Goal: Task Accomplishment & Management: Use online tool/utility

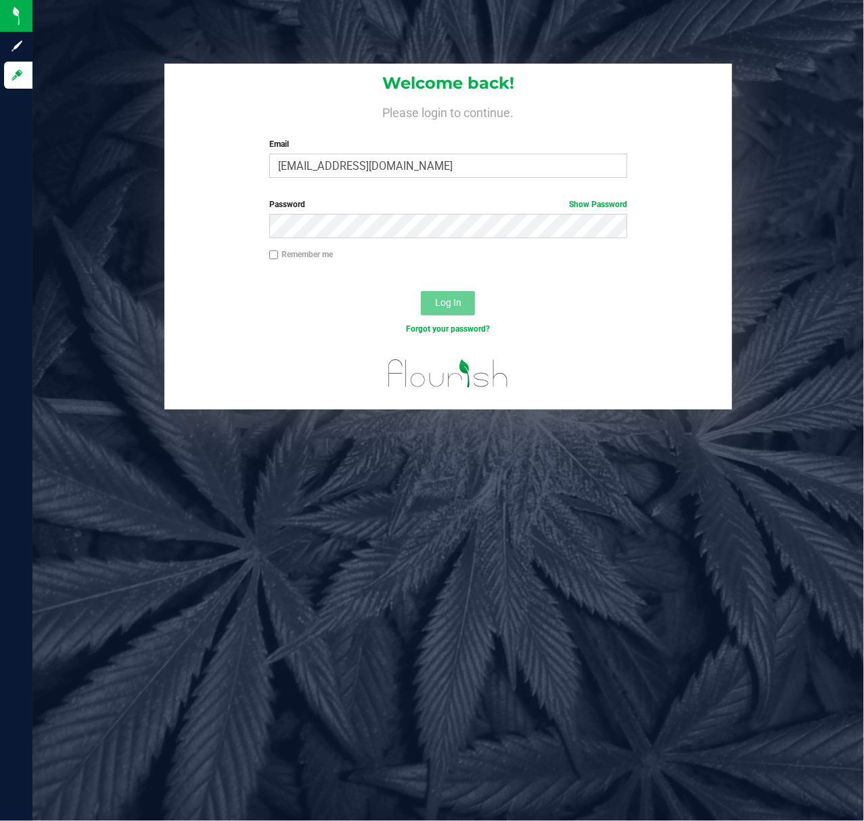
type input "[EMAIL_ADDRESS][DOMAIN_NAME]"
click at [421, 291] on button "Log In" at bounding box center [448, 303] width 54 height 24
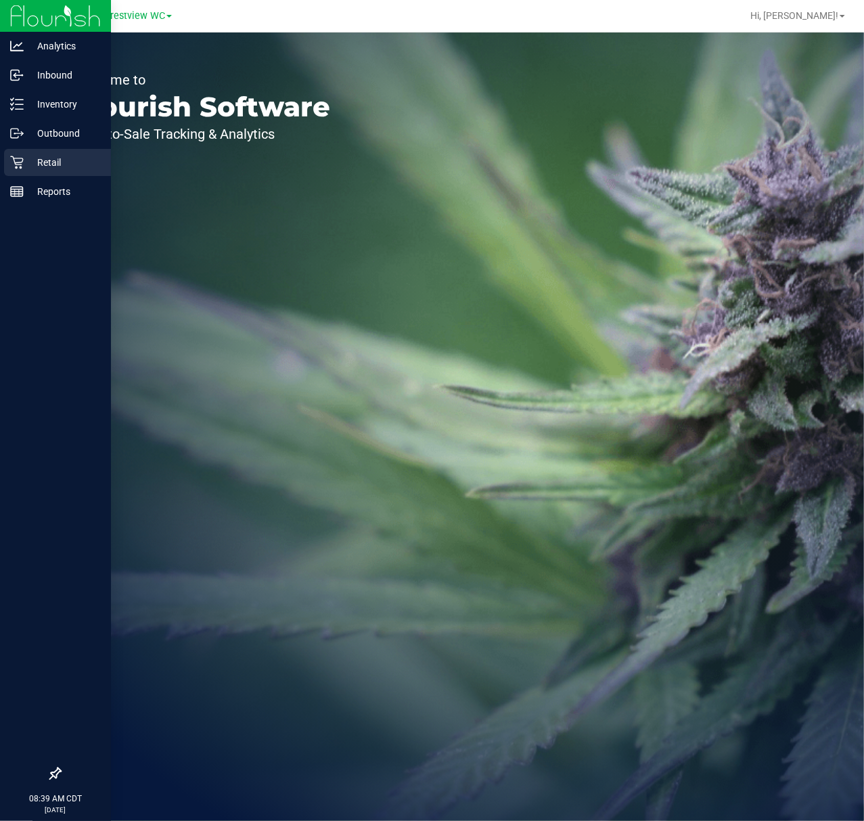
click at [9, 164] on div "Retail" at bounding box center [57, 162] width 107 height 27
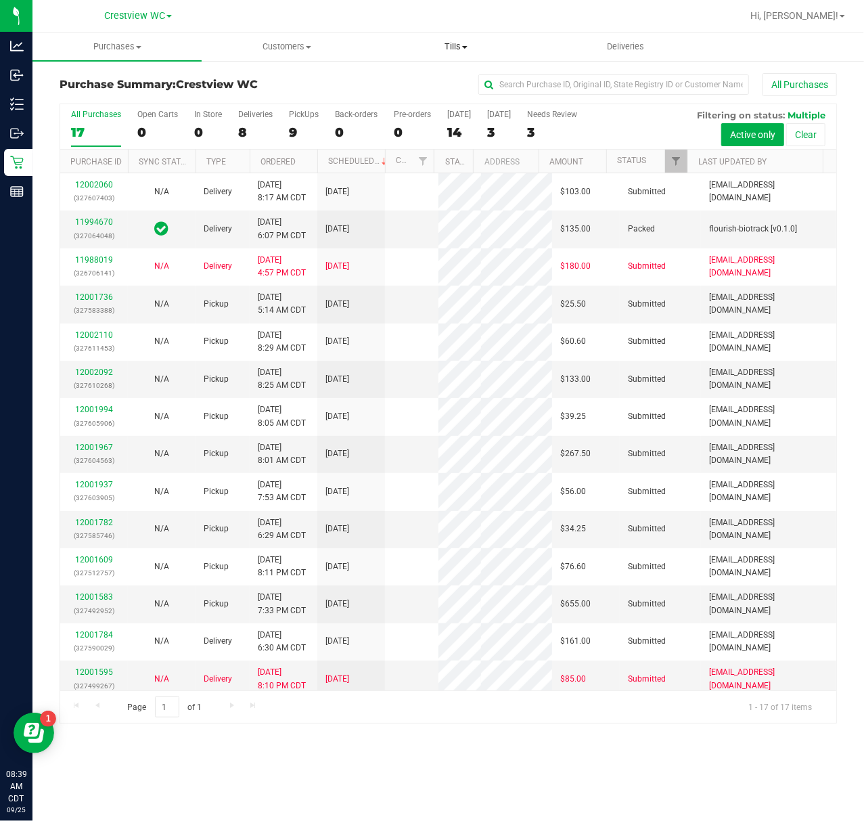
click at [455, 36] on uib-tab-heading "Tills Manage tills Reconcile e-payments" at bounding box center [456, 46] width 168 height 27
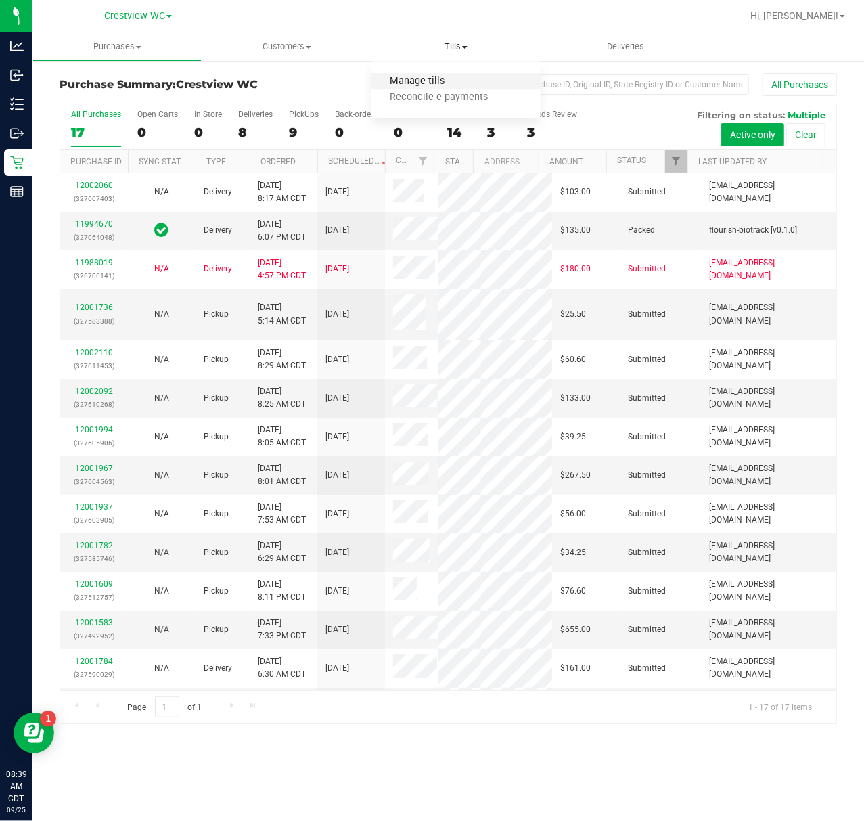
click at [418, 83] on span "Manage tills" at bounding box center [416, 82] width 91 height 12
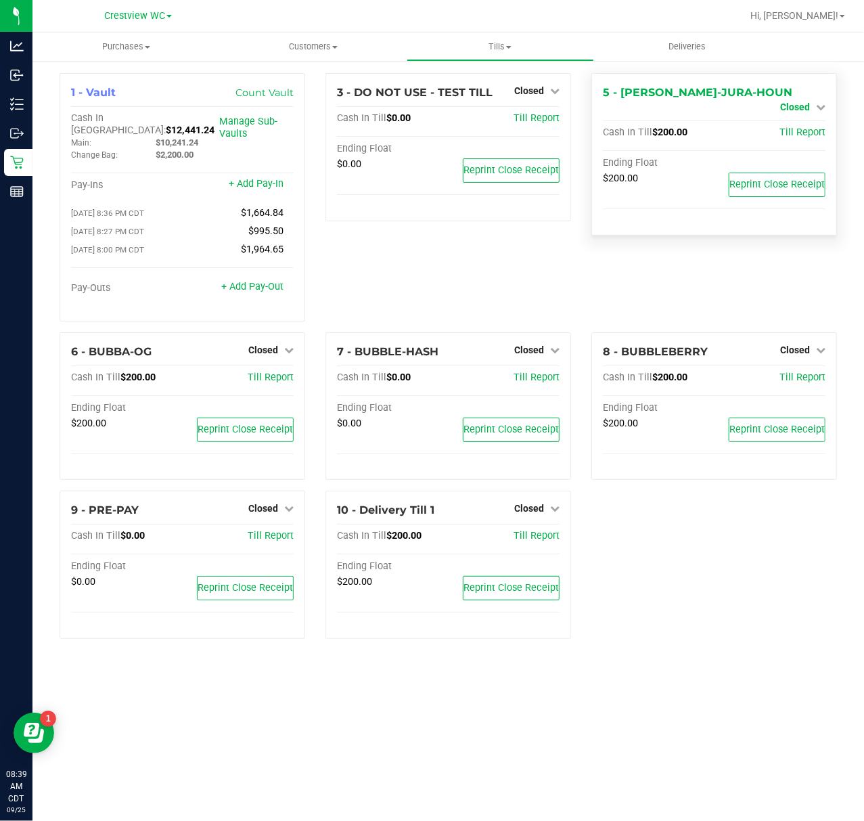
click at [805, 101] on span "Closed" at bounding box center [795, 106] width 30 height 11
click at [808, 120] on link "Open Till" at bounding box center [795, 119] width 36 height 11
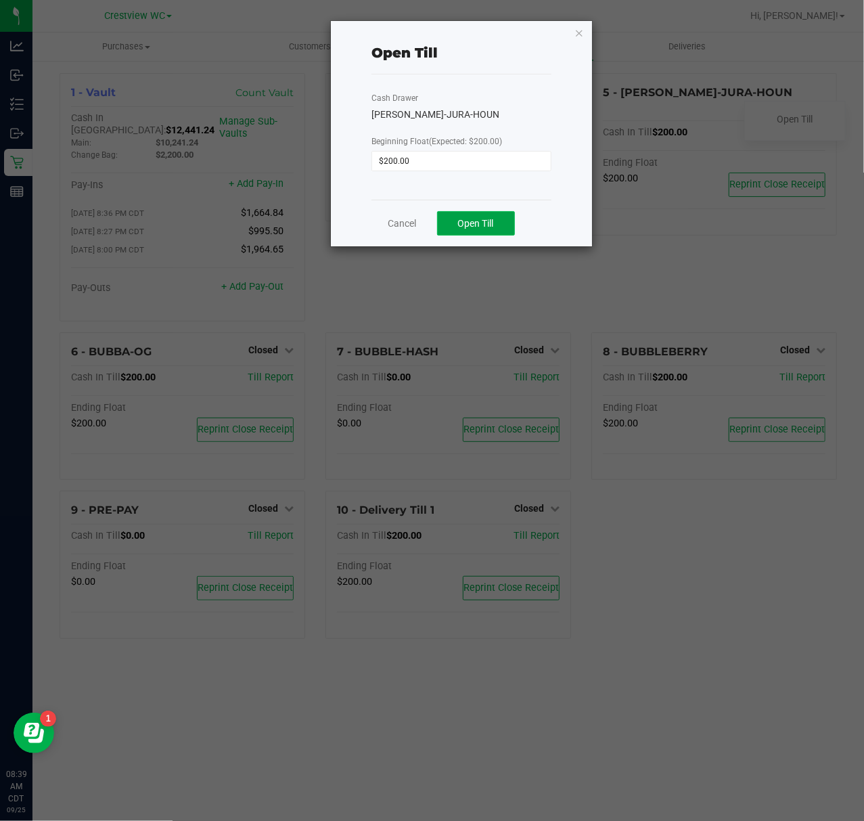
click at [482, 222] on span "Open Till" at bounding box center [476, 223] width 36 height 11
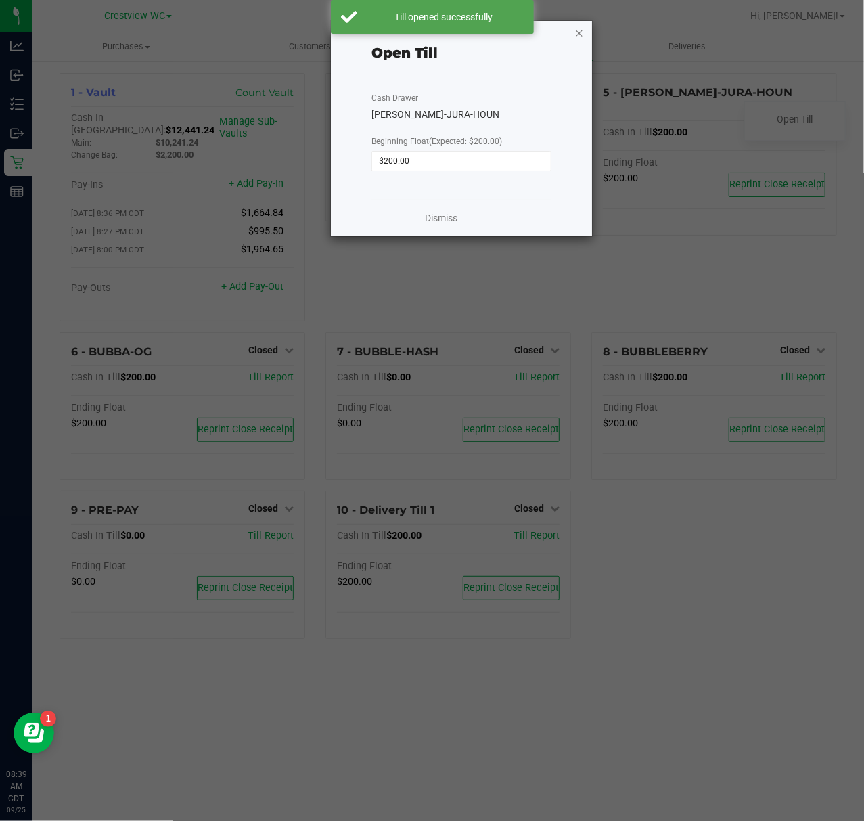
click at [576, 28] on icon "button" at bounding box center [578, 32] width 9 height 16
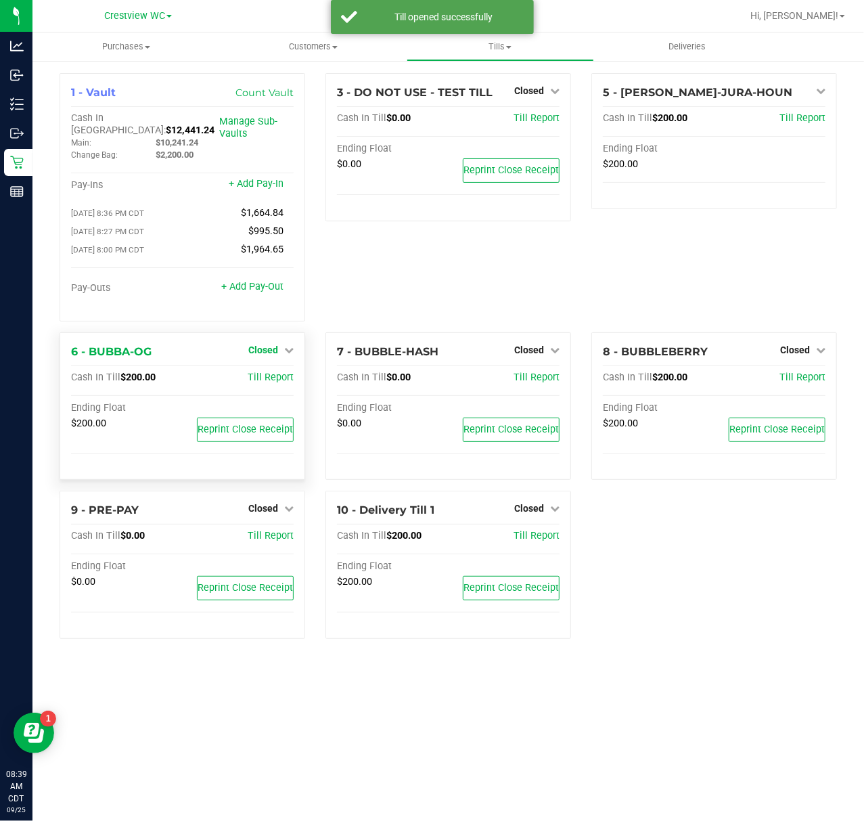
click at [284, 345] on icon at bounding box center [288, 349] width 9 height 9
click at [282, 376] on div "Open Till" at bounding box center [263, 377] width 100 height 17
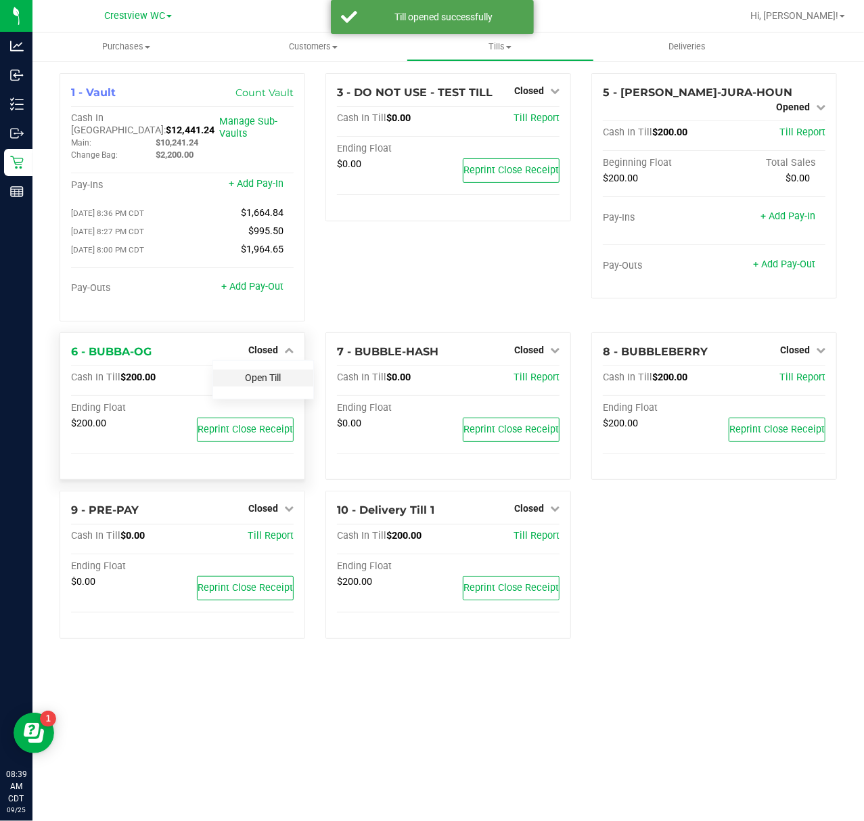
click at [269, 373] on link "Open Till" at bounding box center [263, 377] width 36 height 11
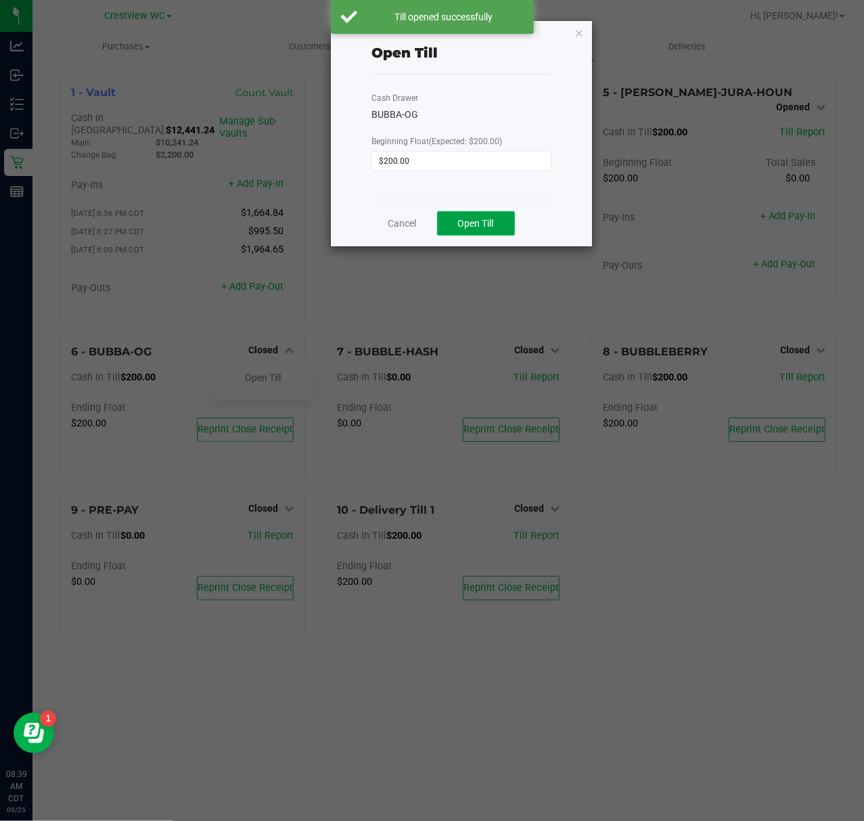
click at [467, 219] on span "Open Till" at bounding box center [476, 223] width 36 height 11
click at [577, 33] on icon "button" at bounding box center [578, 32] width 9 height 16
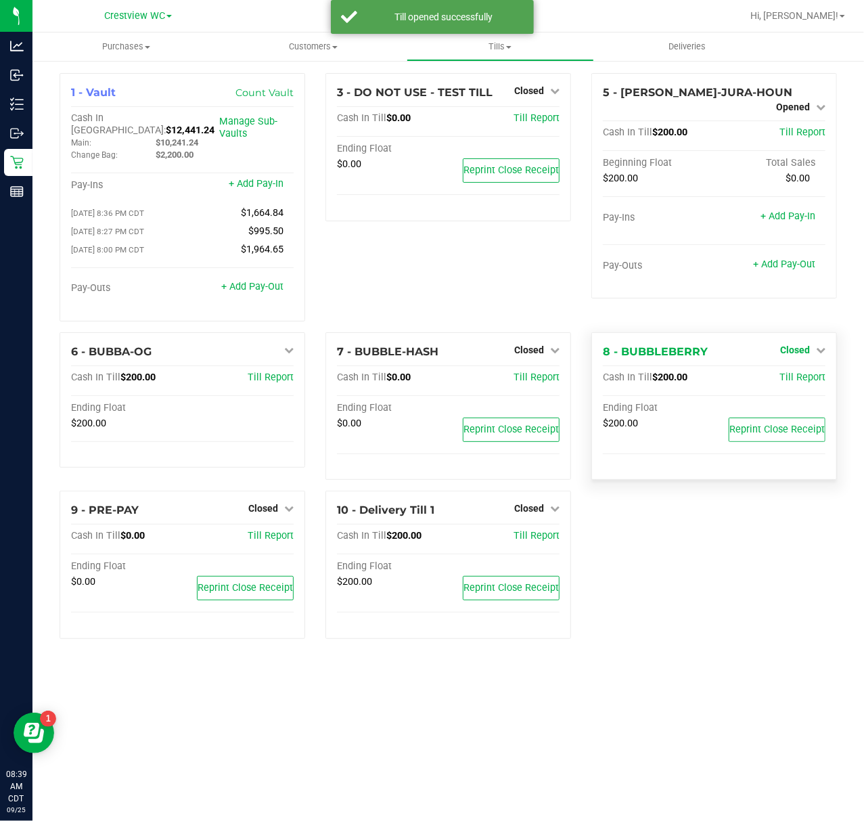
click at [806, 344] on span "Closed" at bounding box center [795, 349] width 30 height 11
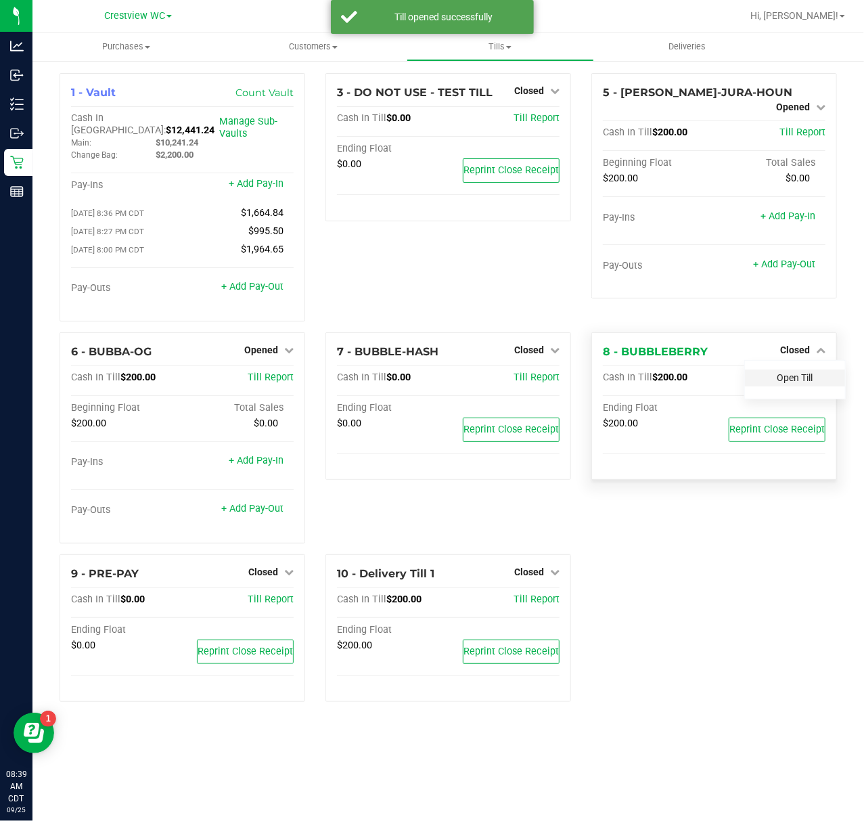
click at [788, 372] on link "Open Till" at bounding box center [795, 377] width 36 height 11
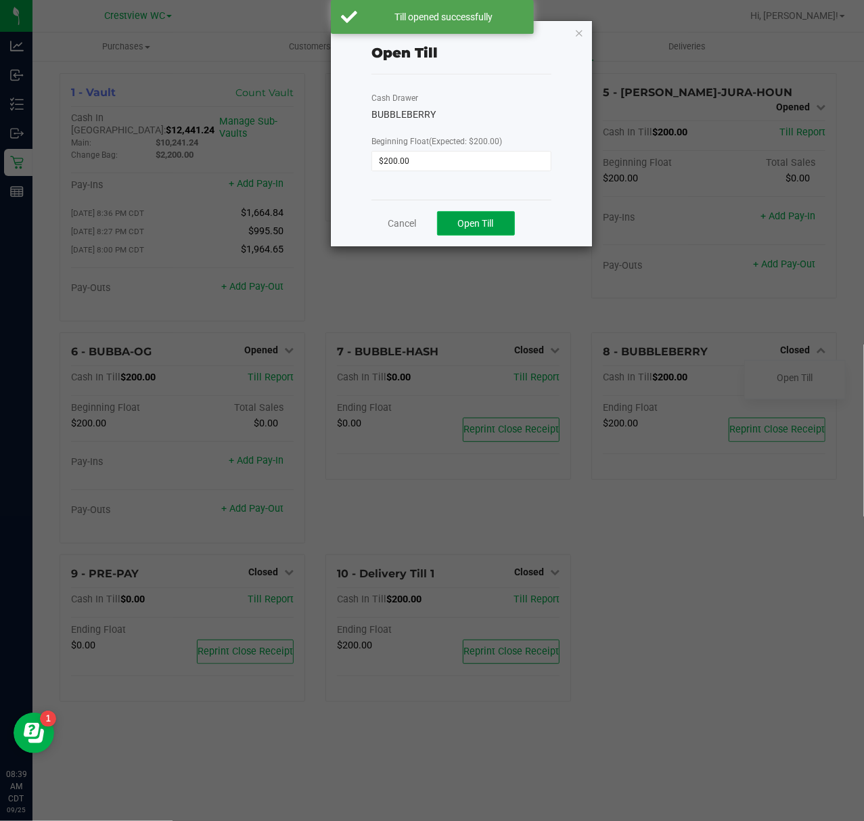
click at [467, 223] on span "Open Till" at bounding box center [476, 223] width 36 height 11
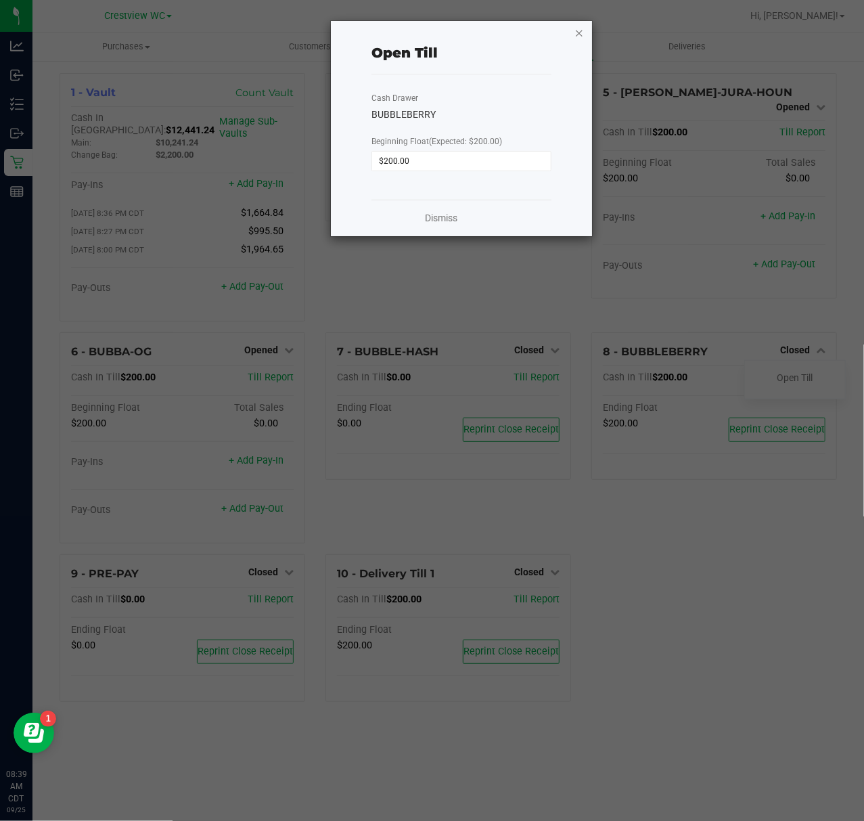
click at [580, 30] on icon "button" at bounding box center [578, 32] width 9 height 16
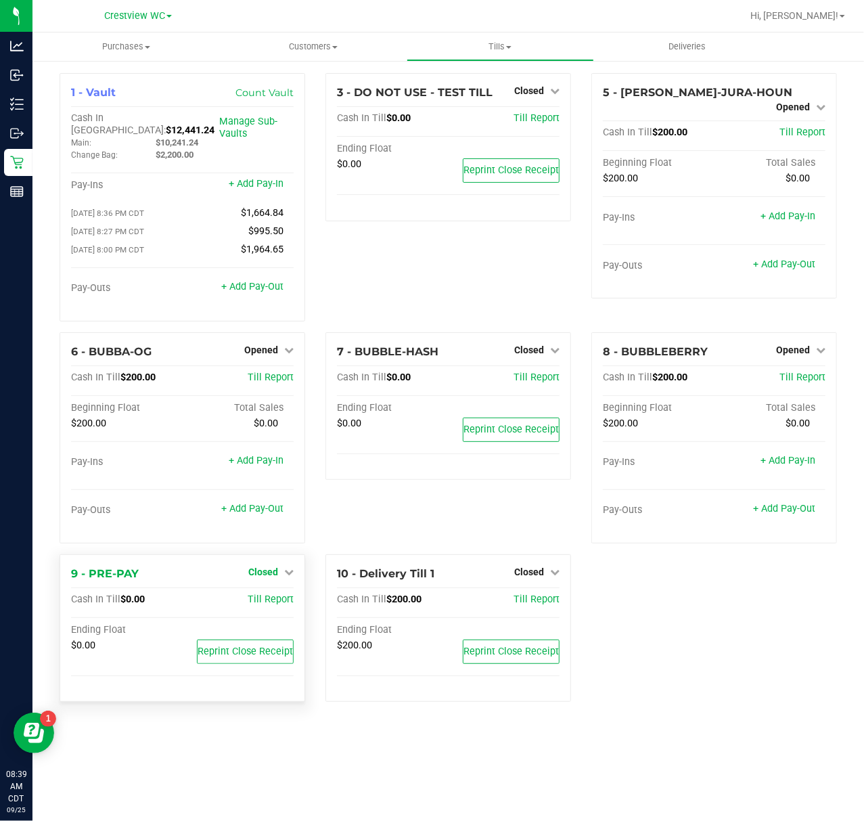
click at [280, 566] on link "Closed" at bounding box center [270, 571] width 45 height 11
click at [276, 594] on link "Open Till" at bounding box center [263, 599] width 36 height 11
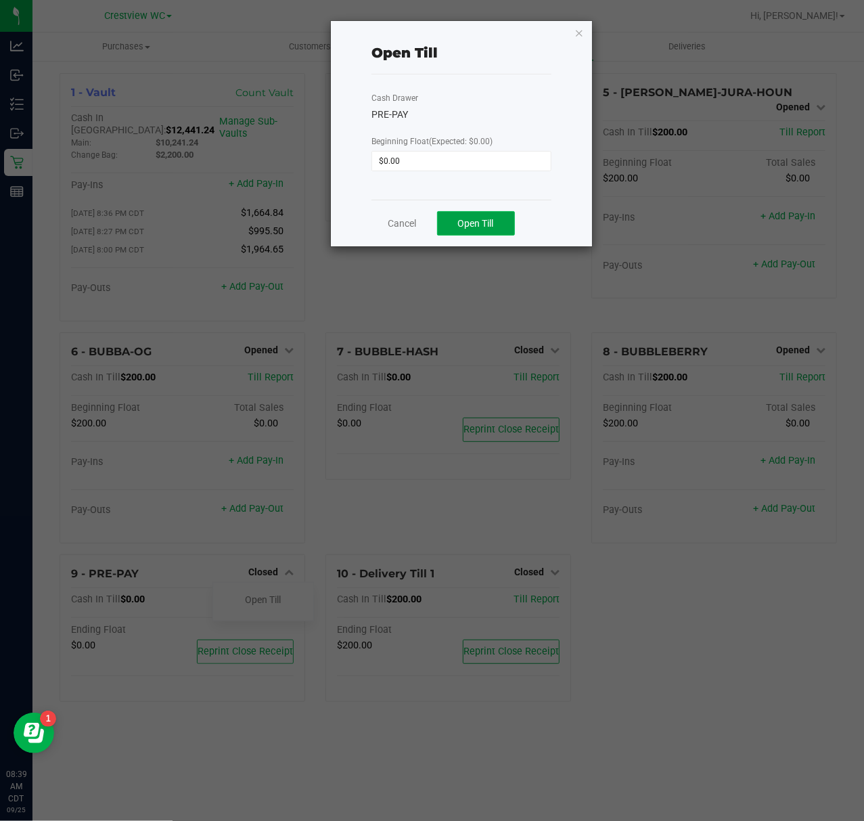
click at [480, 226] on span "Open Till" at bounding box center [476, 223] width 36 height 11
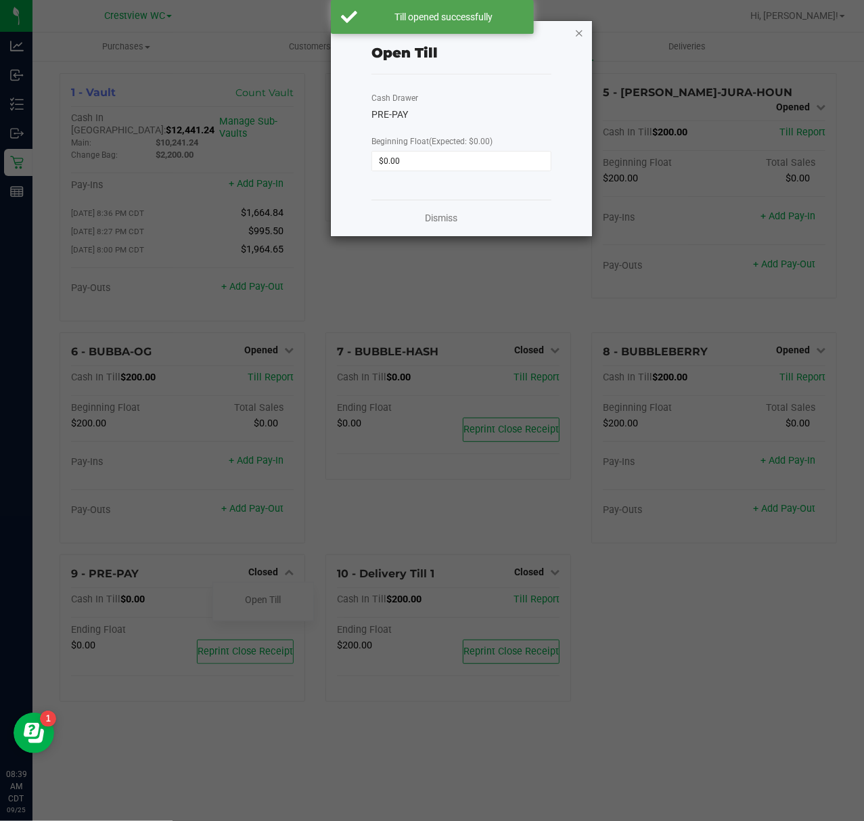
click at [577, 30] on icon "button" at bounding box center [578, 32] width 9 height 16
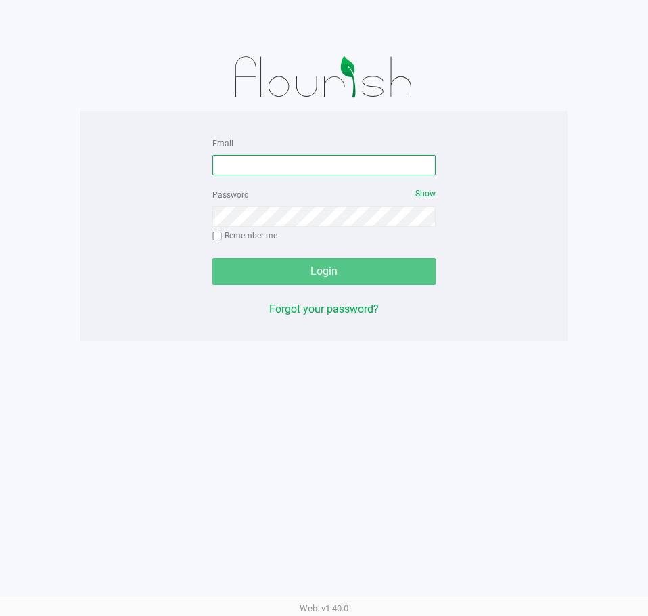
click at [281, 160] on input "Email" at bounding box center [323, 165] width 223 height 20
type input "[EMAIL_ADDRESS][DOMAIN_NAME]"
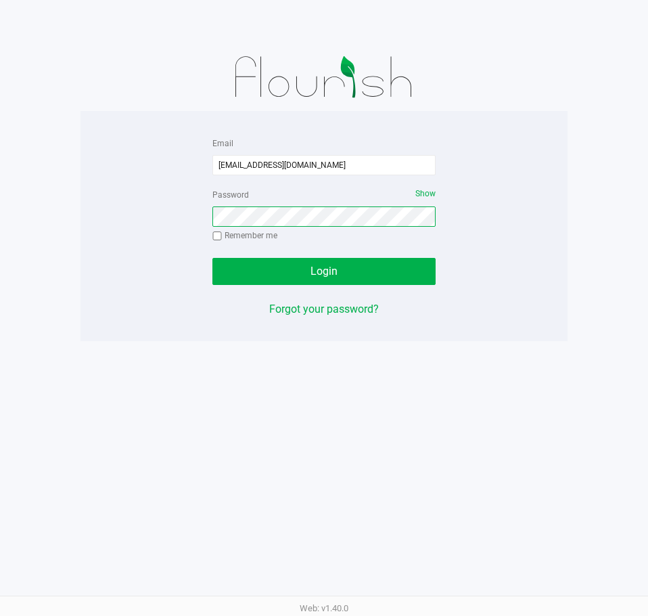
click at [212, 258] on button "Login" at bounding box center [323, 271] width 223 height 27
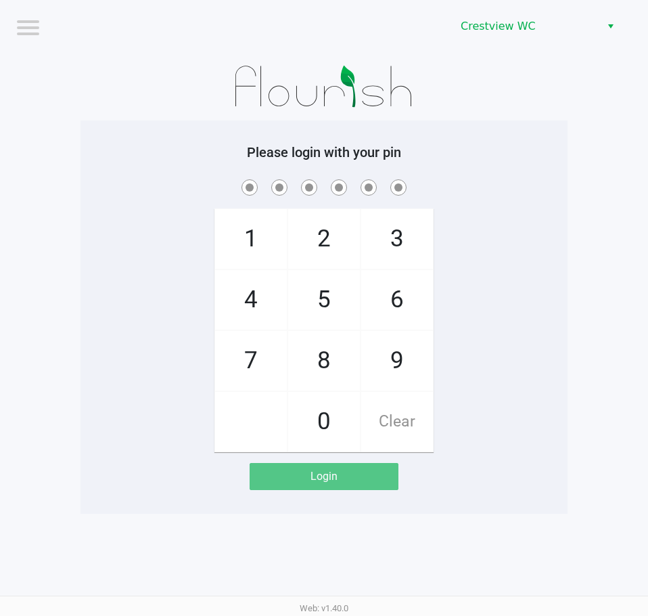
click at [413, 373] on span "9" at bounding box center [397, 361] width 72 height 60
checkbox input "true"
click at [327, 256] on span "2" at bounding box center [324, 239] width 72 height 60
checkbox input "true"
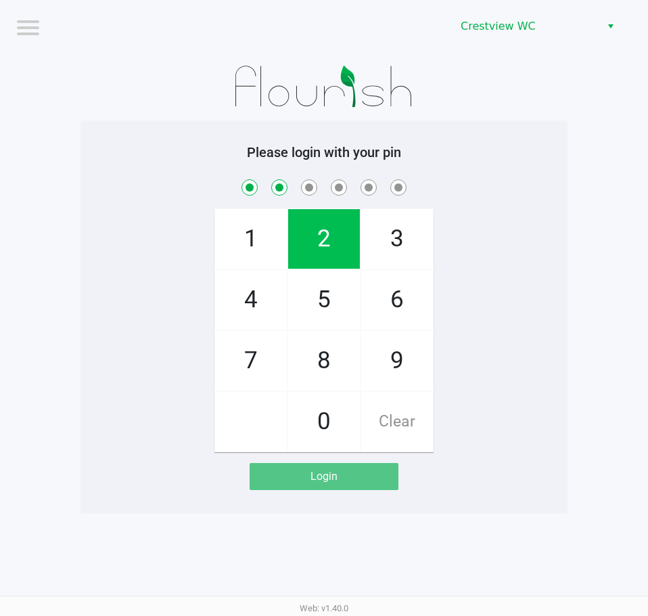
click at [327, 256] on span "2" at bounding box center [324, 239] width 72 height 60
checkbox input "true"
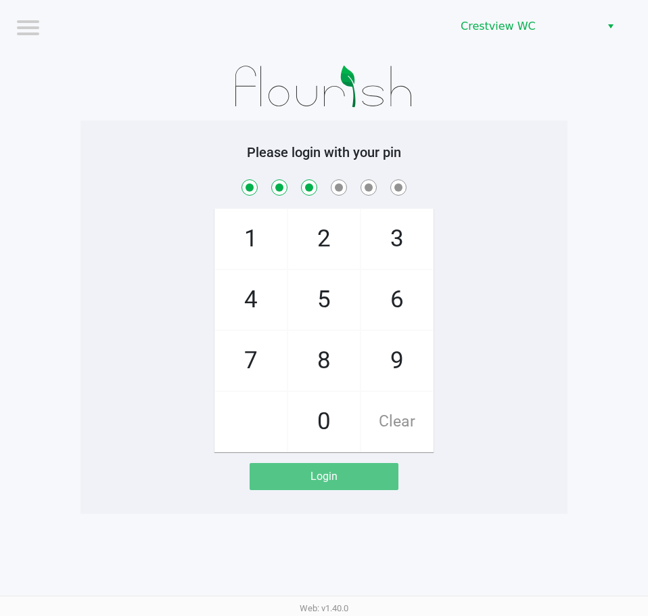
click at [320, 335] on span "8" at bounding box center [324, 361] width 72 height 60
checkbox input "true"
click at [321, 242] on span "2" at bounding box center [324, 239] width 72 height 60
checkbox input "true"
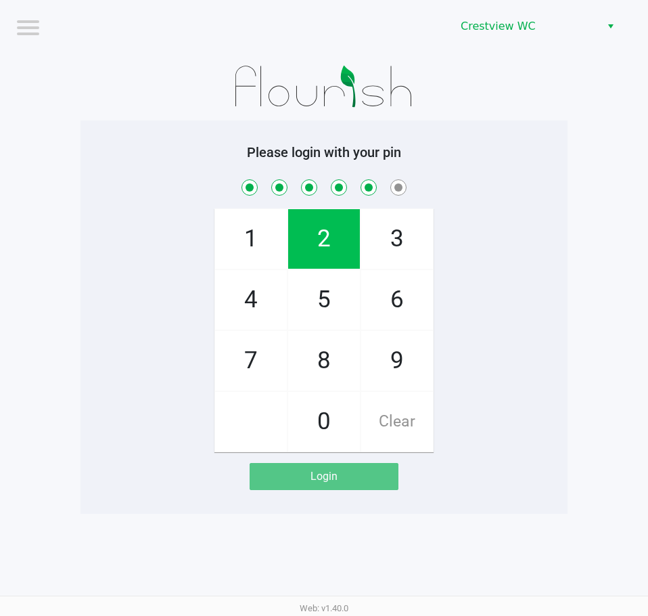
click at [220, 230] on span "1" at bounding box center [251, 239] width 72 height 60
checkbox input "true"
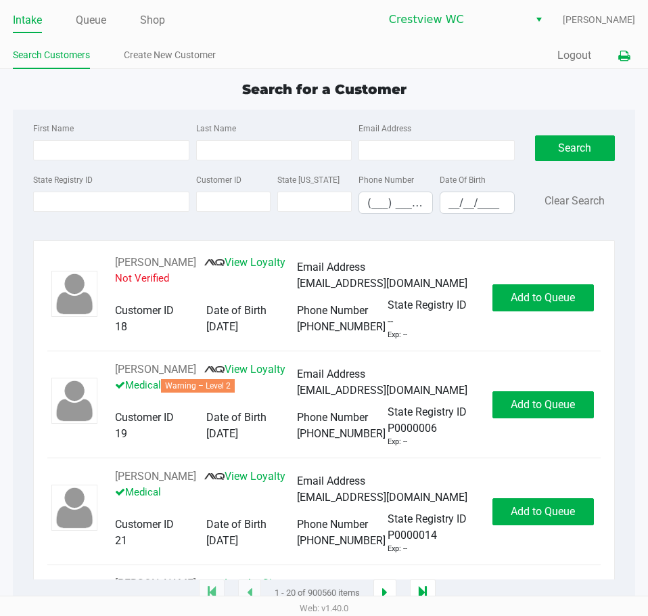
click at [627, 57] on icon at bounding box center [624, 55] width 12 height 9
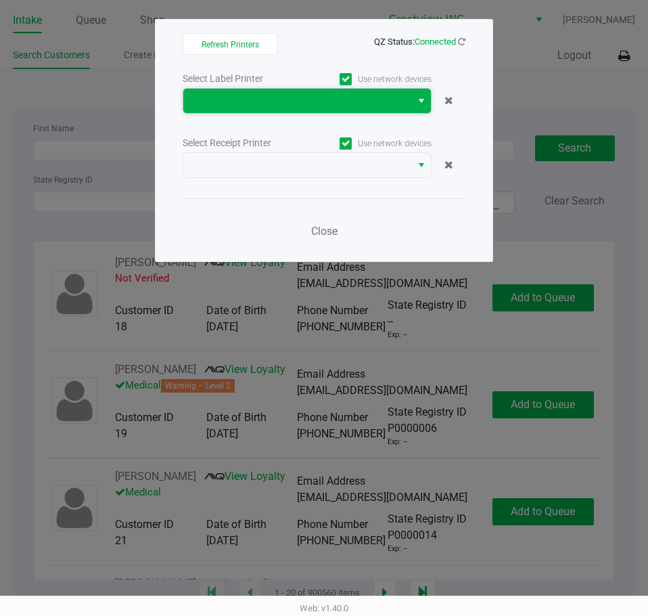
click at [404, 106] on span at bounding box center [297, 101] width 228 height 24
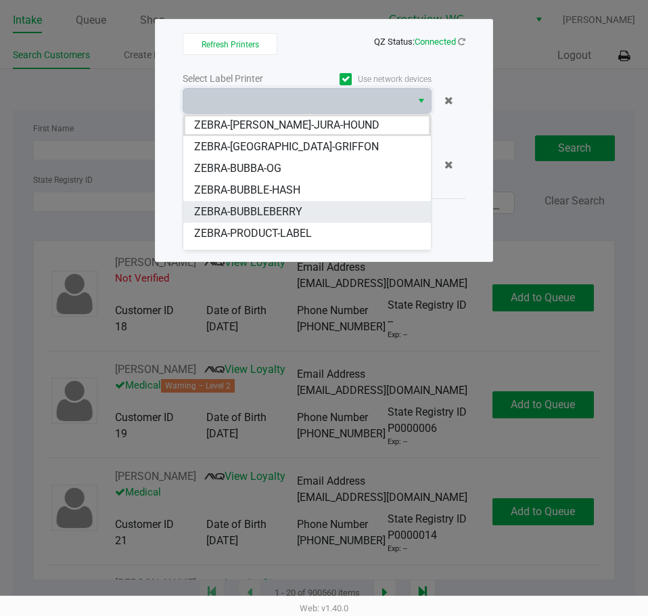
scroll to position [16, 0]
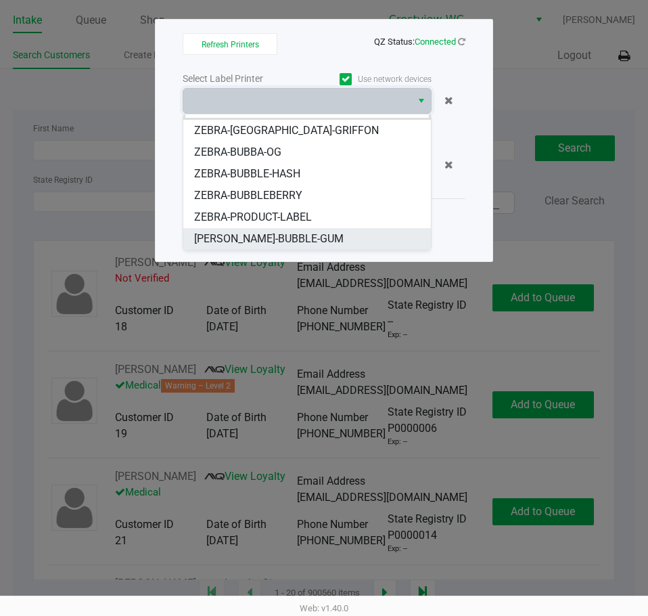
click at [334, 236] on li "[PERSON_NAME]-BUBBLE-GUM" at bounding box center [307, 239] width 248 height 22
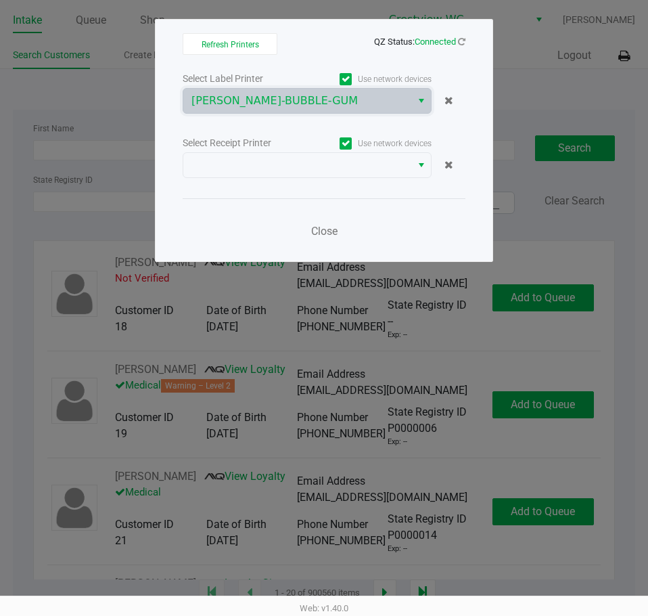
click at [368, 178] on div "Select Label Printer Use network devices [PERSON_NAME]-BUBBLE-GUM Select Receip…" at bounding box center [324, 159] width 283 height 178
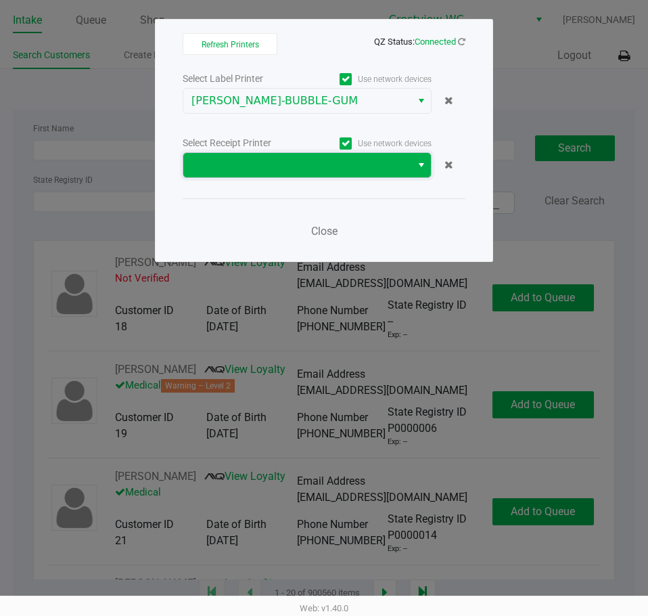
click at [371, 166] on span at bounding box center [297, 165] width 212 height 16
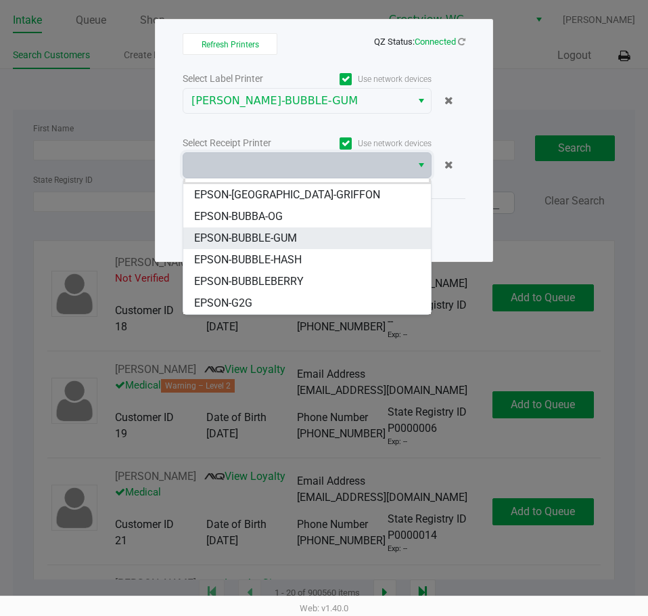
click at [313, 234] on li "EPSON-BUBBLE-GUM" at bounding box center [307, 238] width 248 height 22
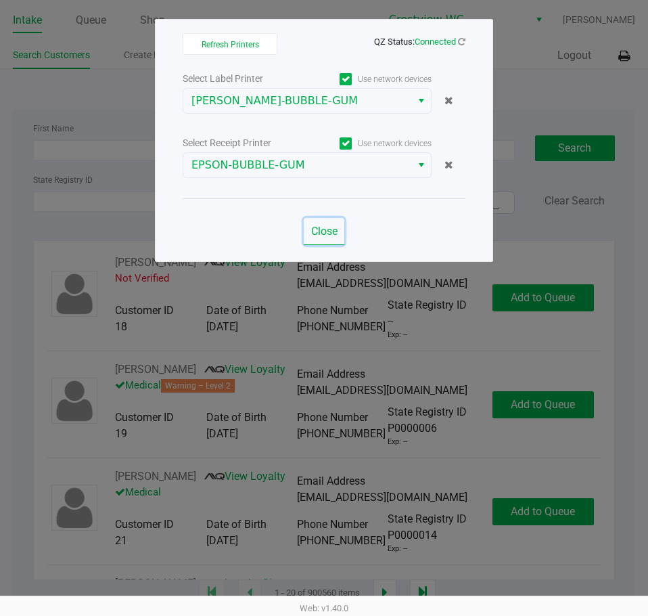
click at [332, 231] on span "Close" at bounding box center [324, 231] width 26 height 13
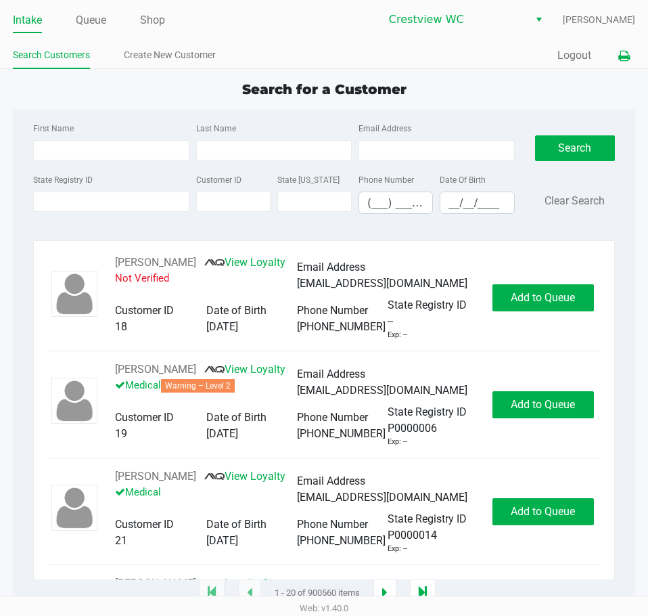
click at [624, 60] on icon at bounding box center [624, 55] width 12 height 9
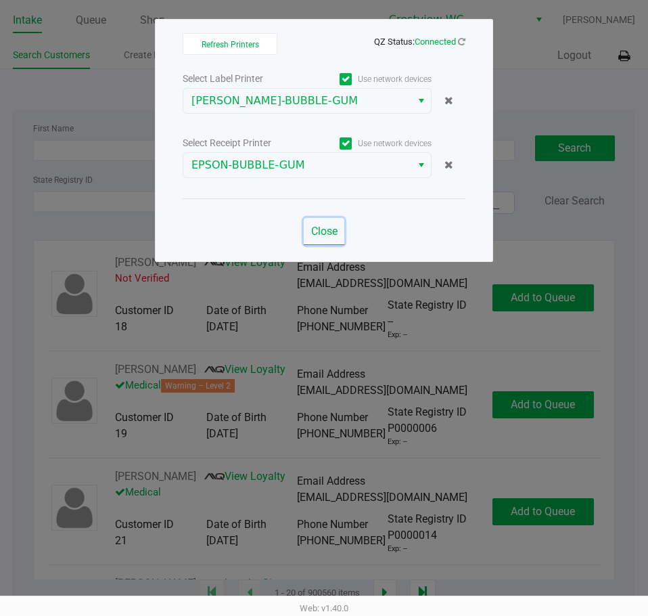
click at [331, 229] on span "Close" at bounding box center [324, 231] width 26 height 13
